Goal: Task Accomplishment & Management: Complete application form

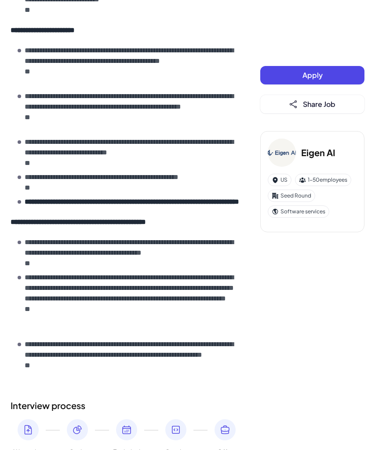
scroll to position [1413, 0]
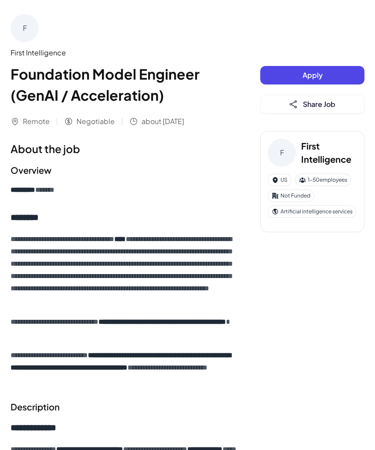
click at [290, 77] on button "Apply" at bounding box center [313, 75] width 104 height 18
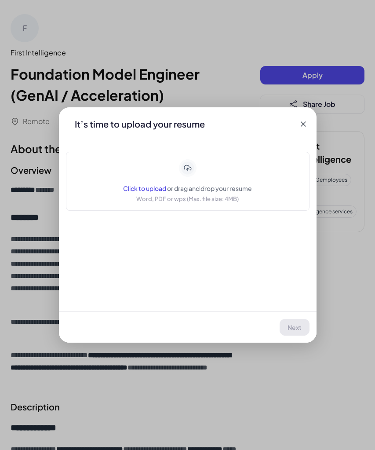
click at [191, 166] on icon at bounding box center [187, 168] width 15 height 15
